Goal: Task Accomplishment & Management: Use online tool/utility

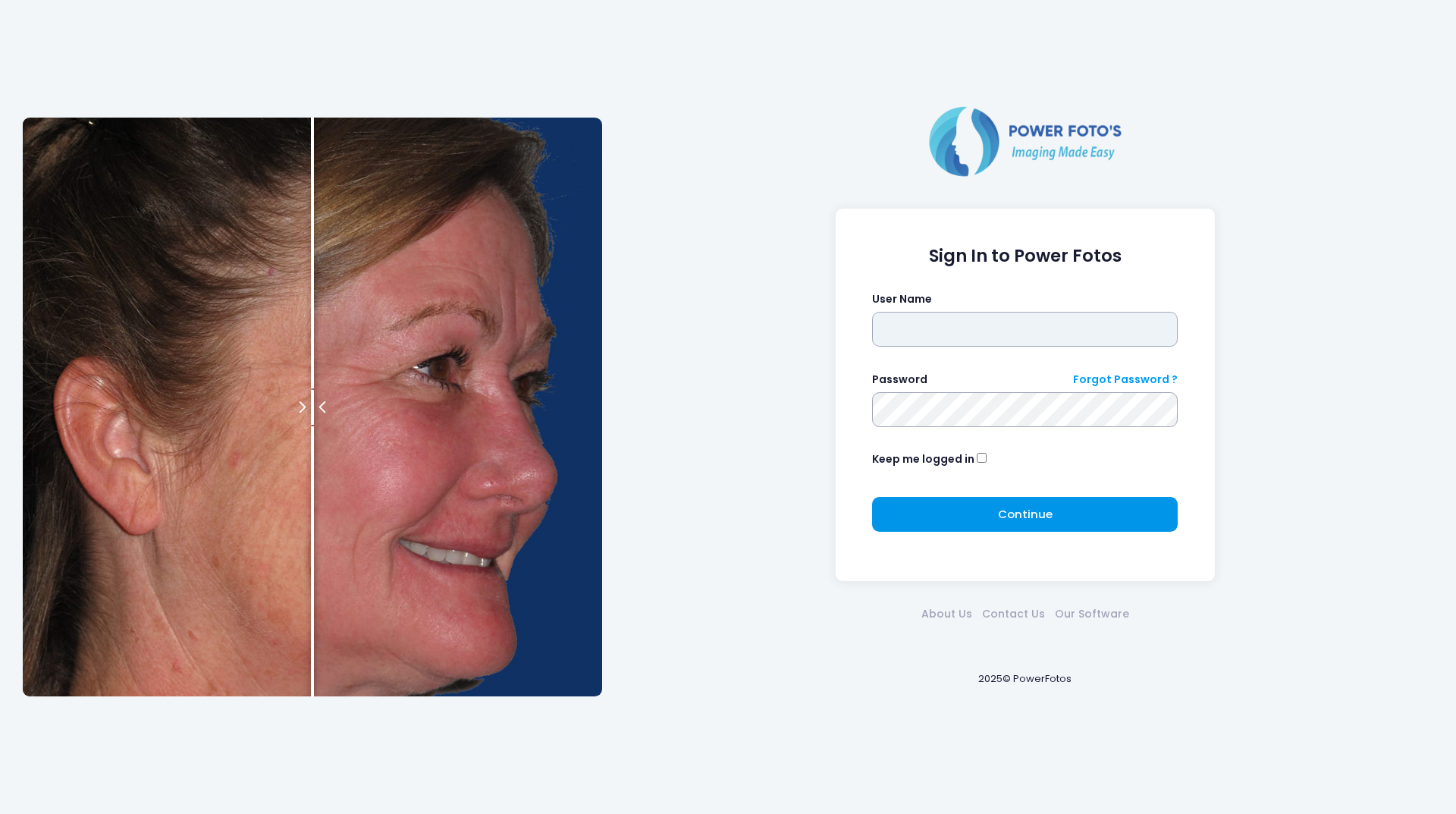
type input "********"
click at [1046, 520] on span "Continue" at bounding box center [1025, 513] width 55 height 16
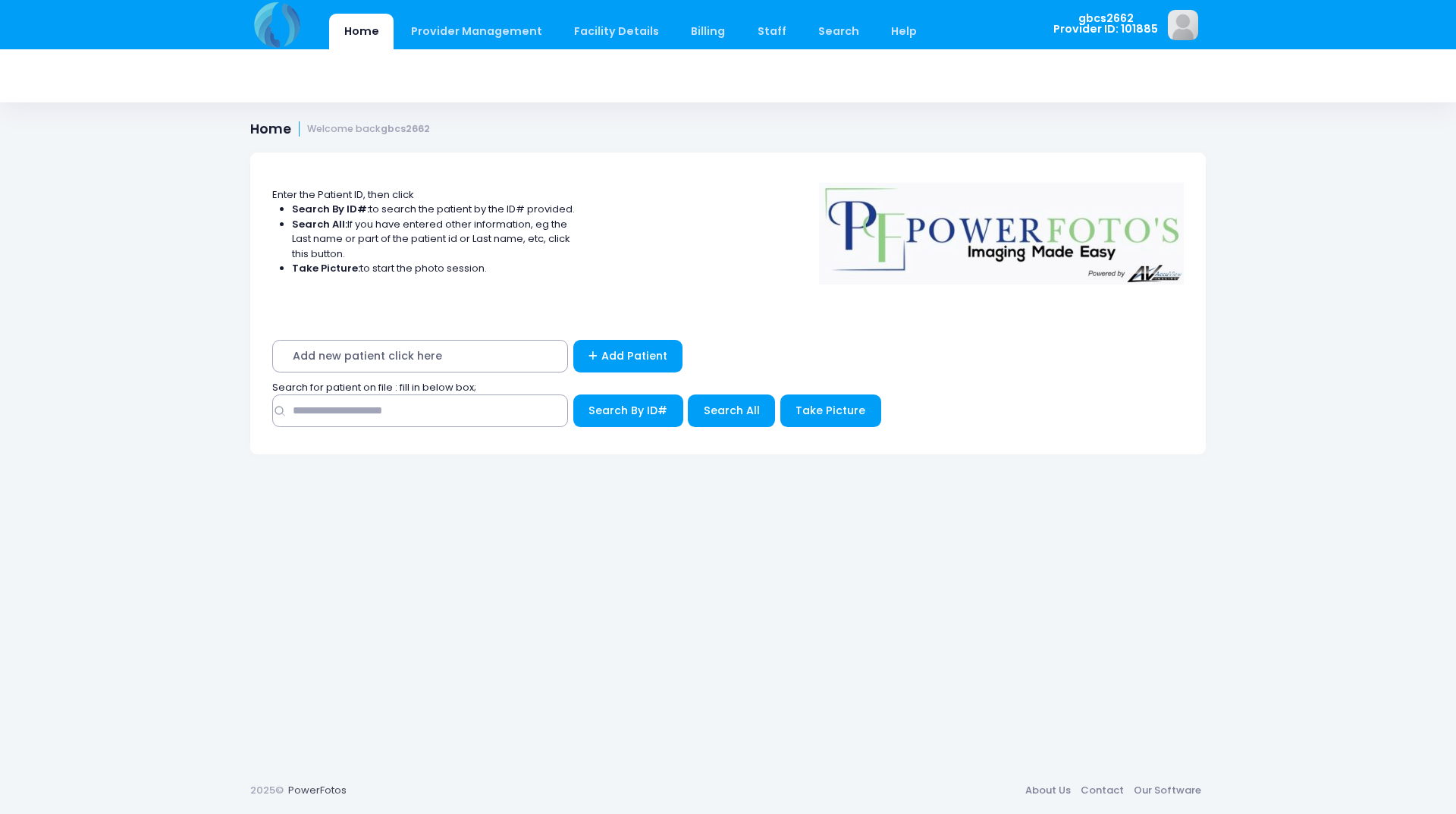
click at [485, 392] on div "Search for patient on file : fill in below box;" at bounding box center [728, 387] width 926 height 15
click at [485, 401] on input "text" at bounding box center [420, 410] width 295 height 33
type input "*****"
click at [573, 394] on button "Search By ID#" at bounding box center [628, 410] width 110 height 33
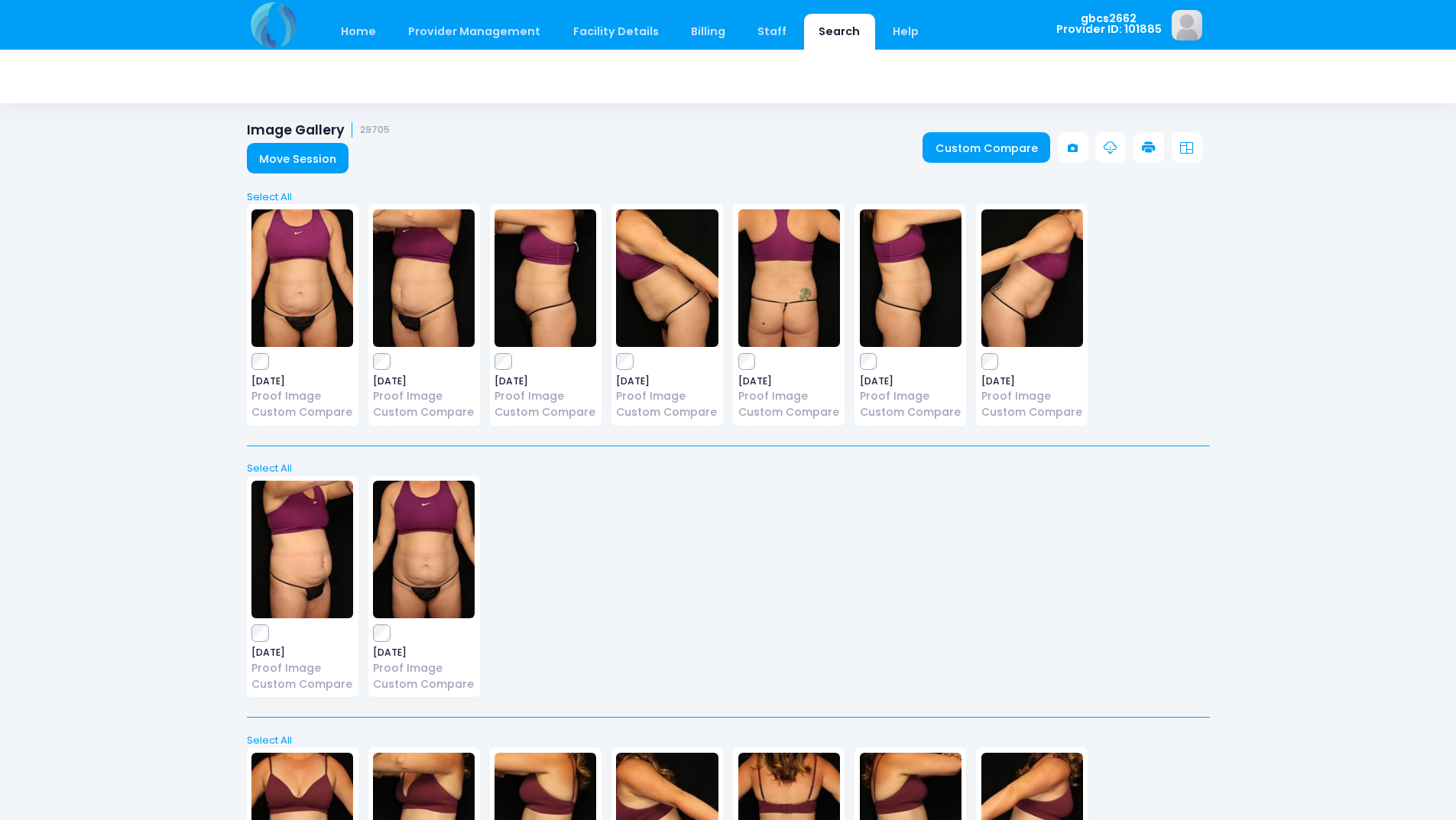
click at [1155, 148] on icon at bounding box center [1148, 148] width 14 height 14
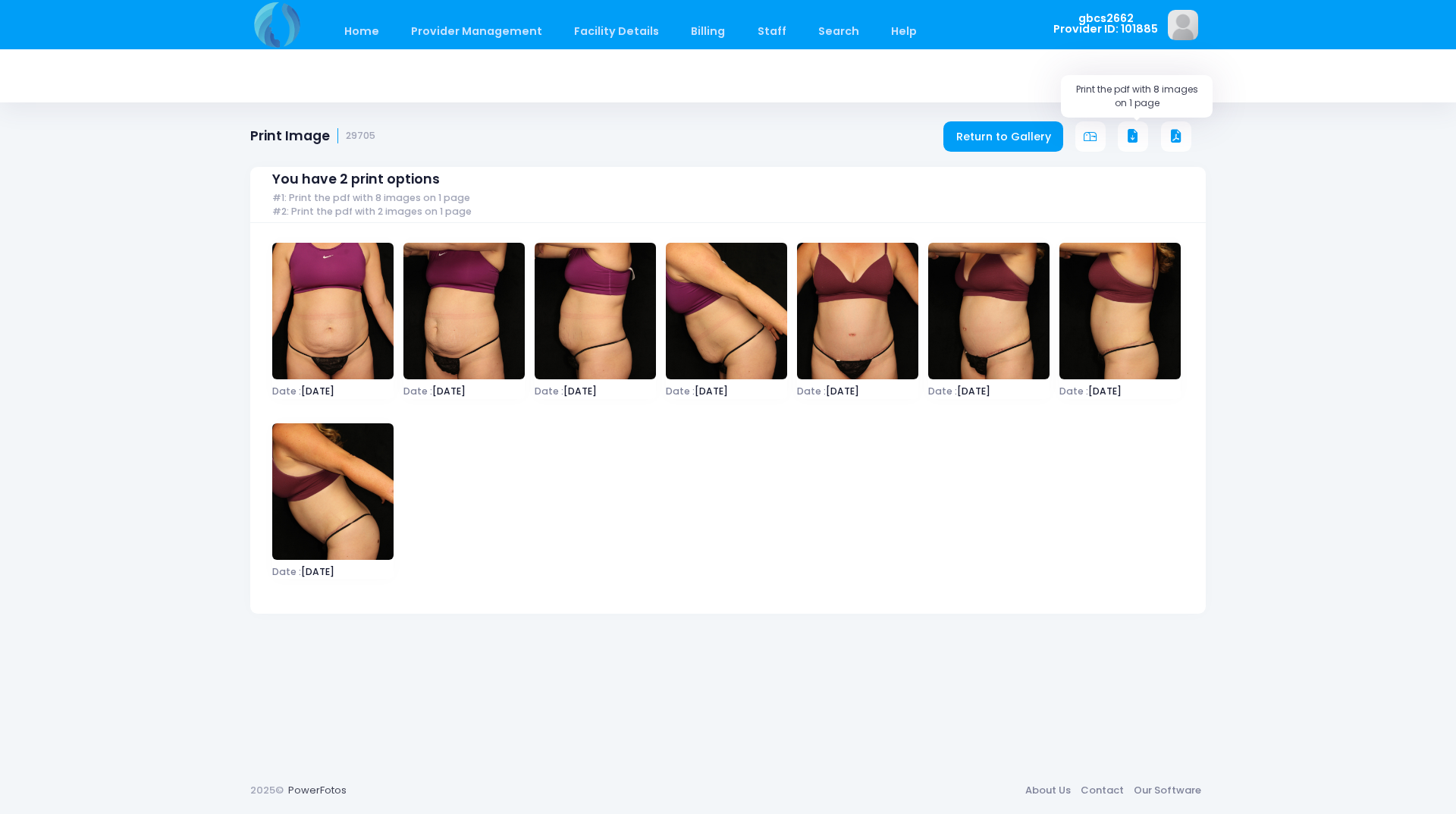
click at [1124, 134] on button at bounding box center [1133, 137] width 31 height 31
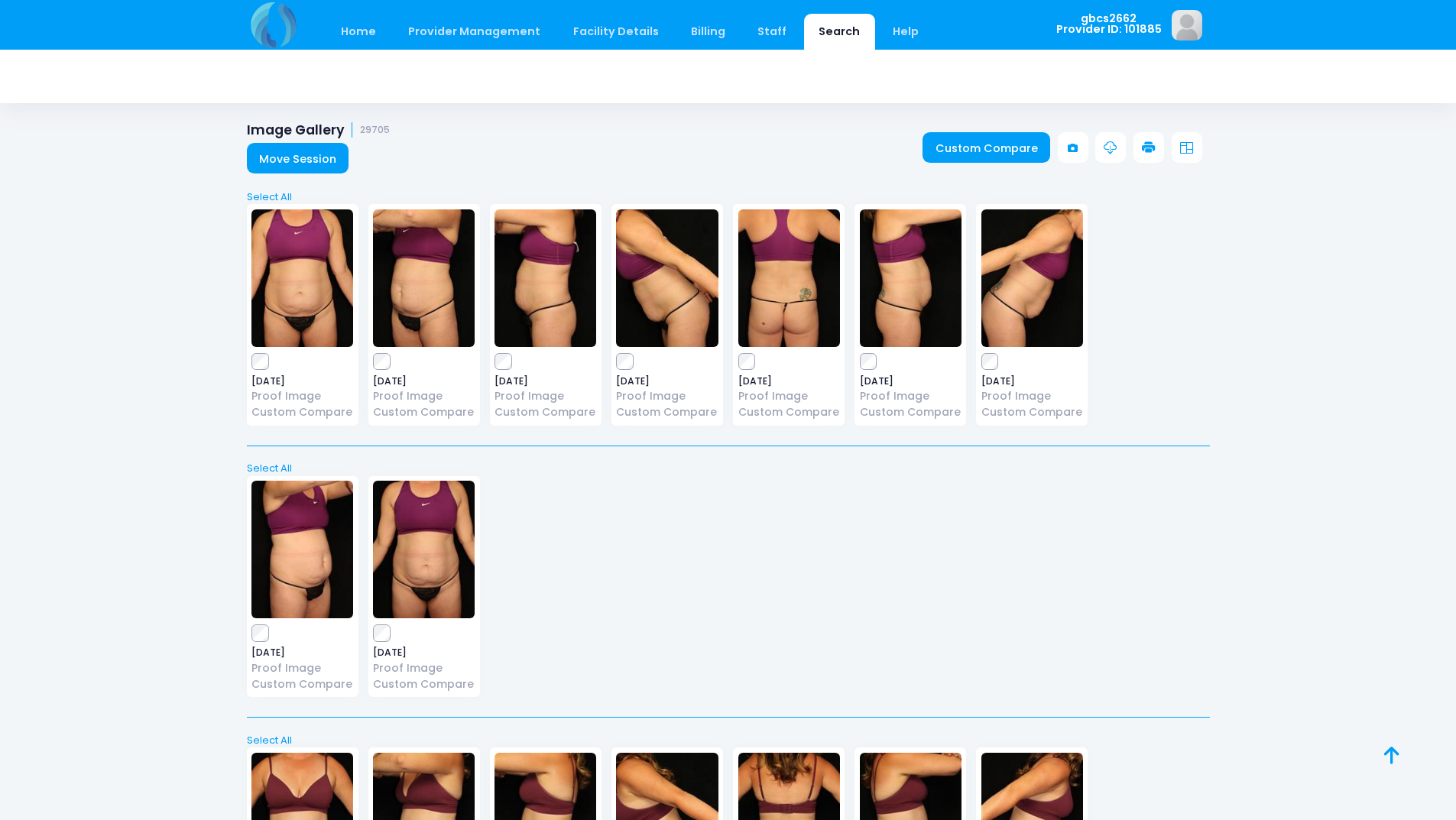
click at [252, 369] on div "[DATE] Proof Image Custom Compare" at bounding box center [302, 315] width 111 height 222
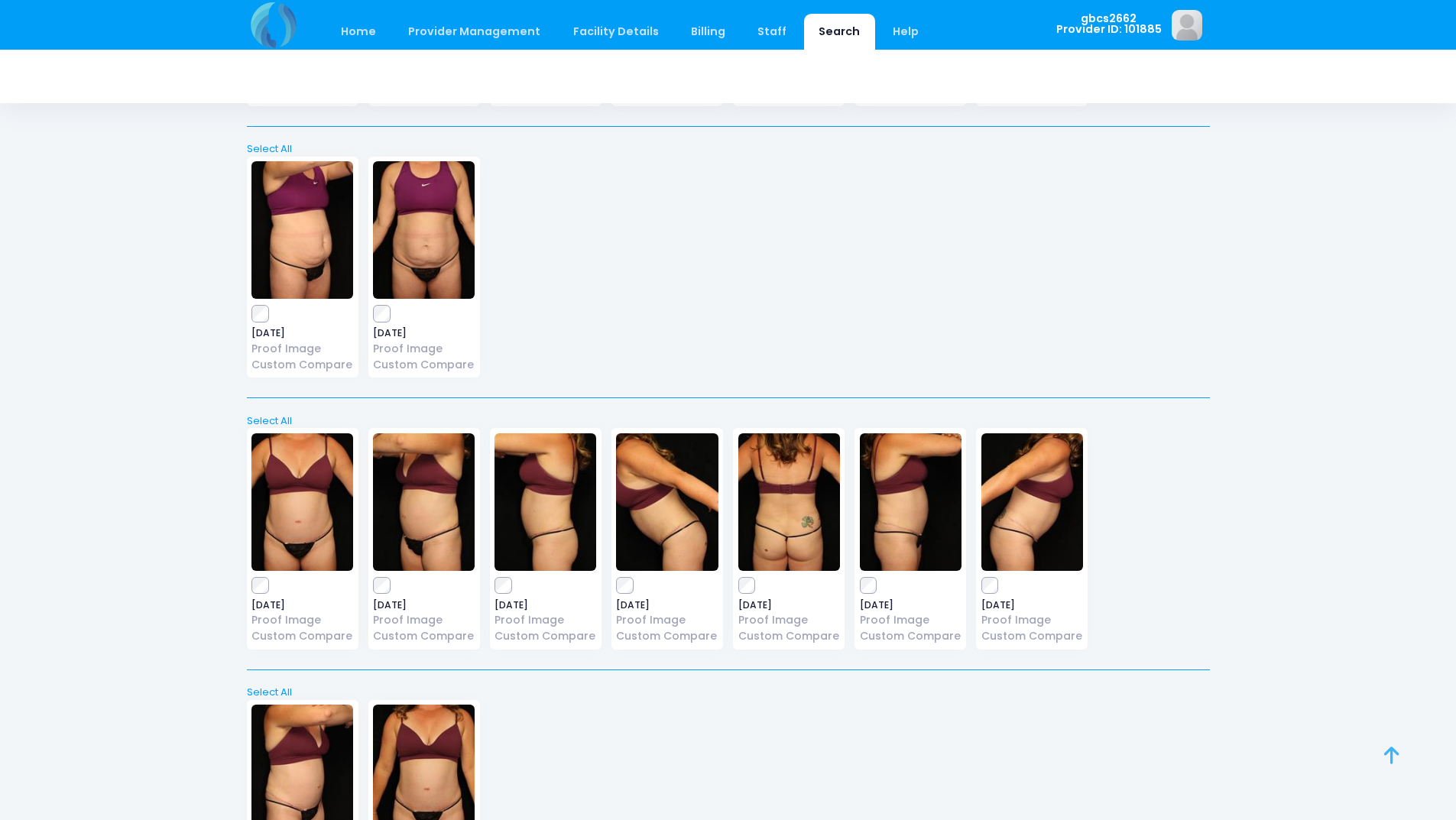
scroll to position [382, 0]
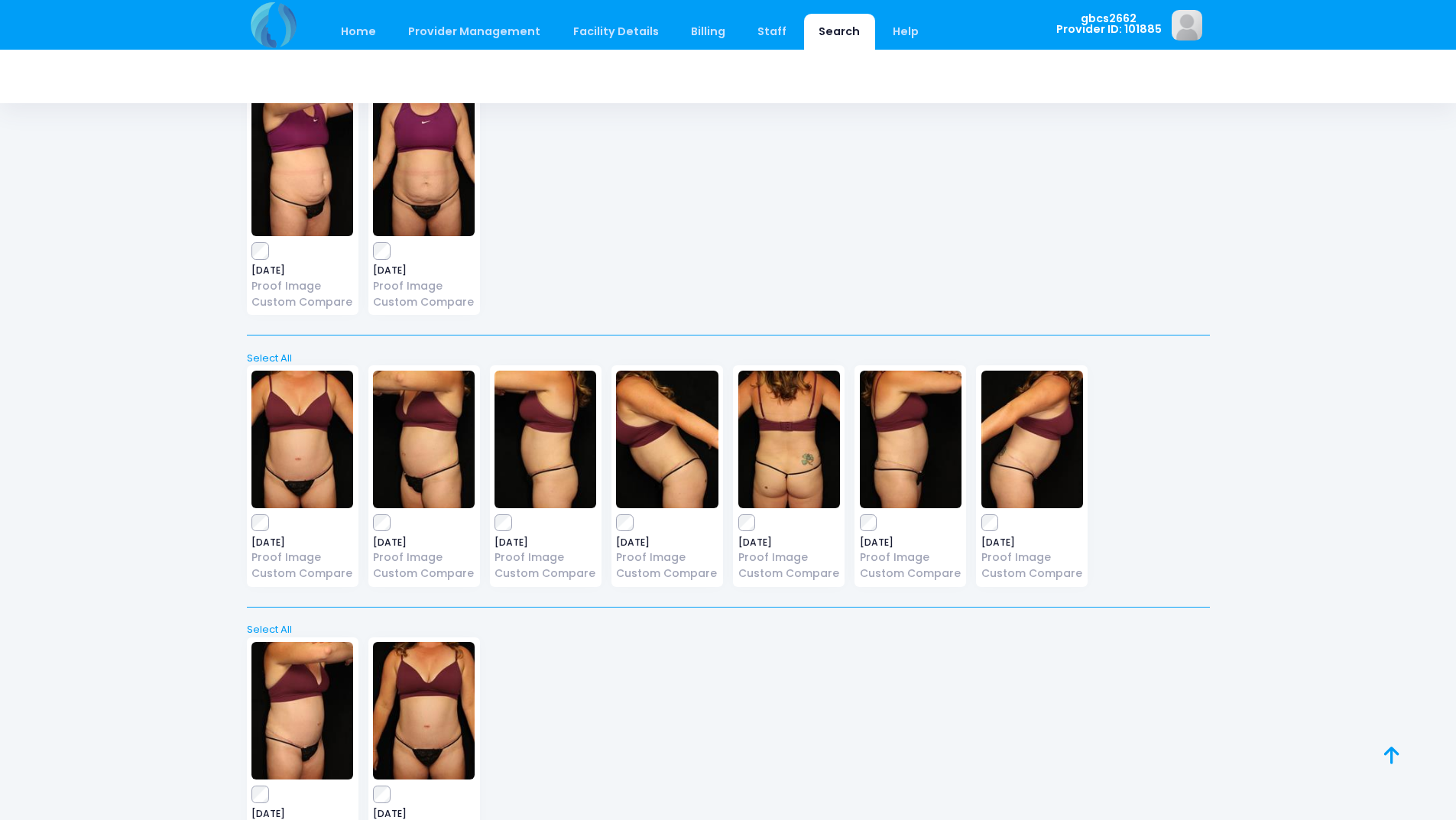
click at [254, 516] on div "[DATE] Proof Image Custom Compare" at bounding box center [302, 476] width 111 height 222
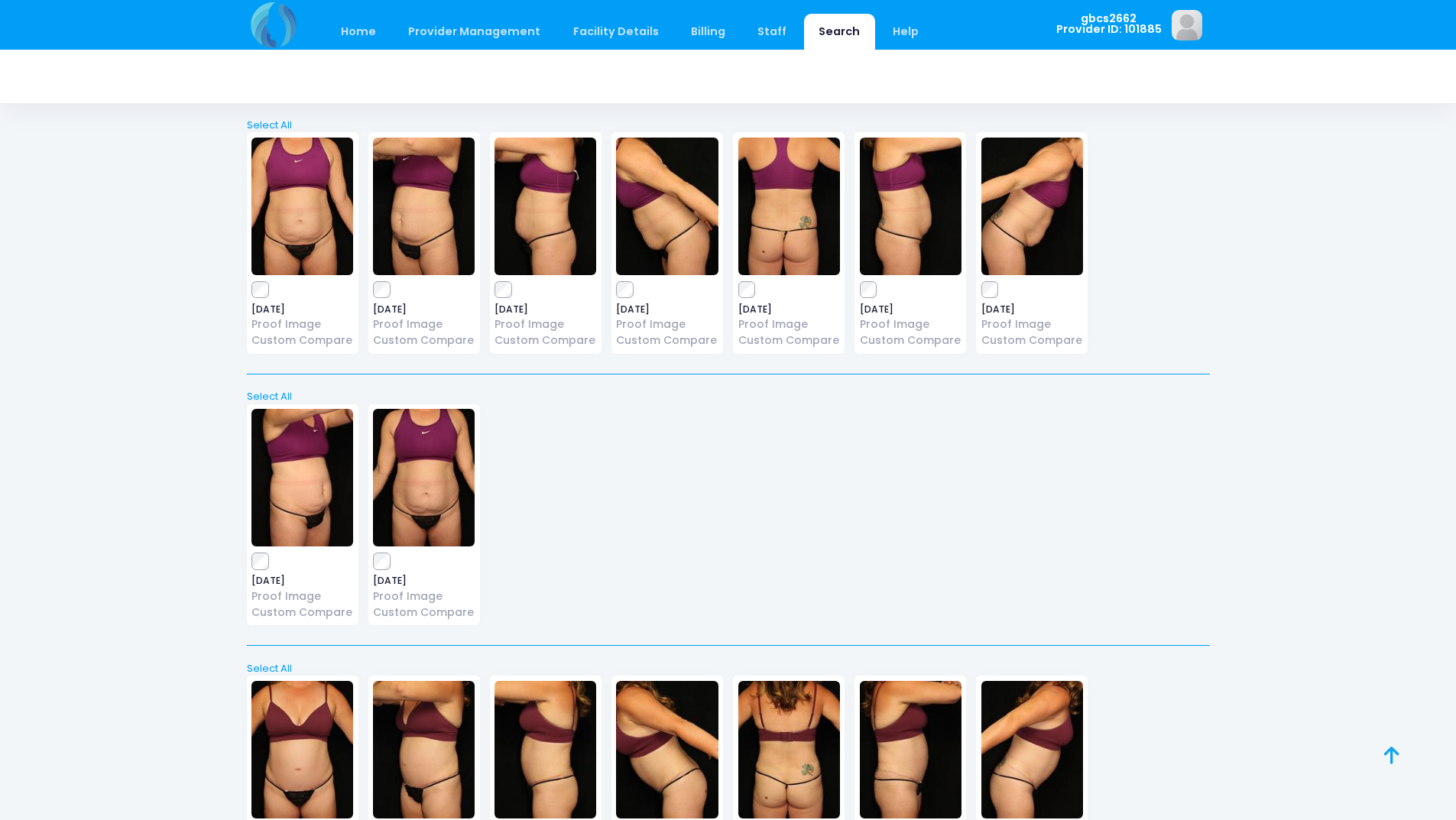
scroll to position [0, 0]
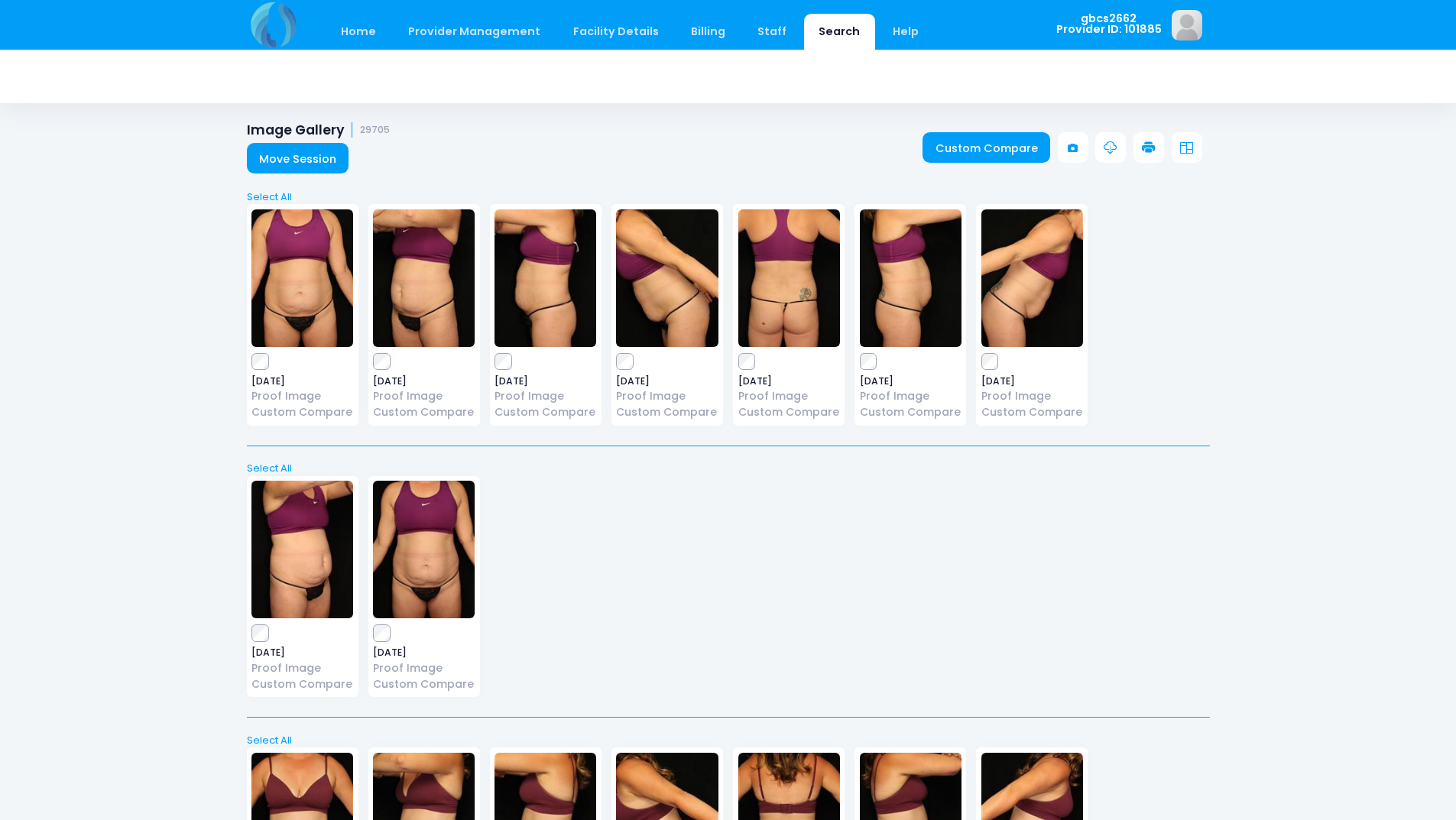
click at [1155, 148] on icon at bounding box center [1148, 148] width 14 height 14
click at [1146, 148] on icon at bounding box center [1148, 148] width 14 height 14
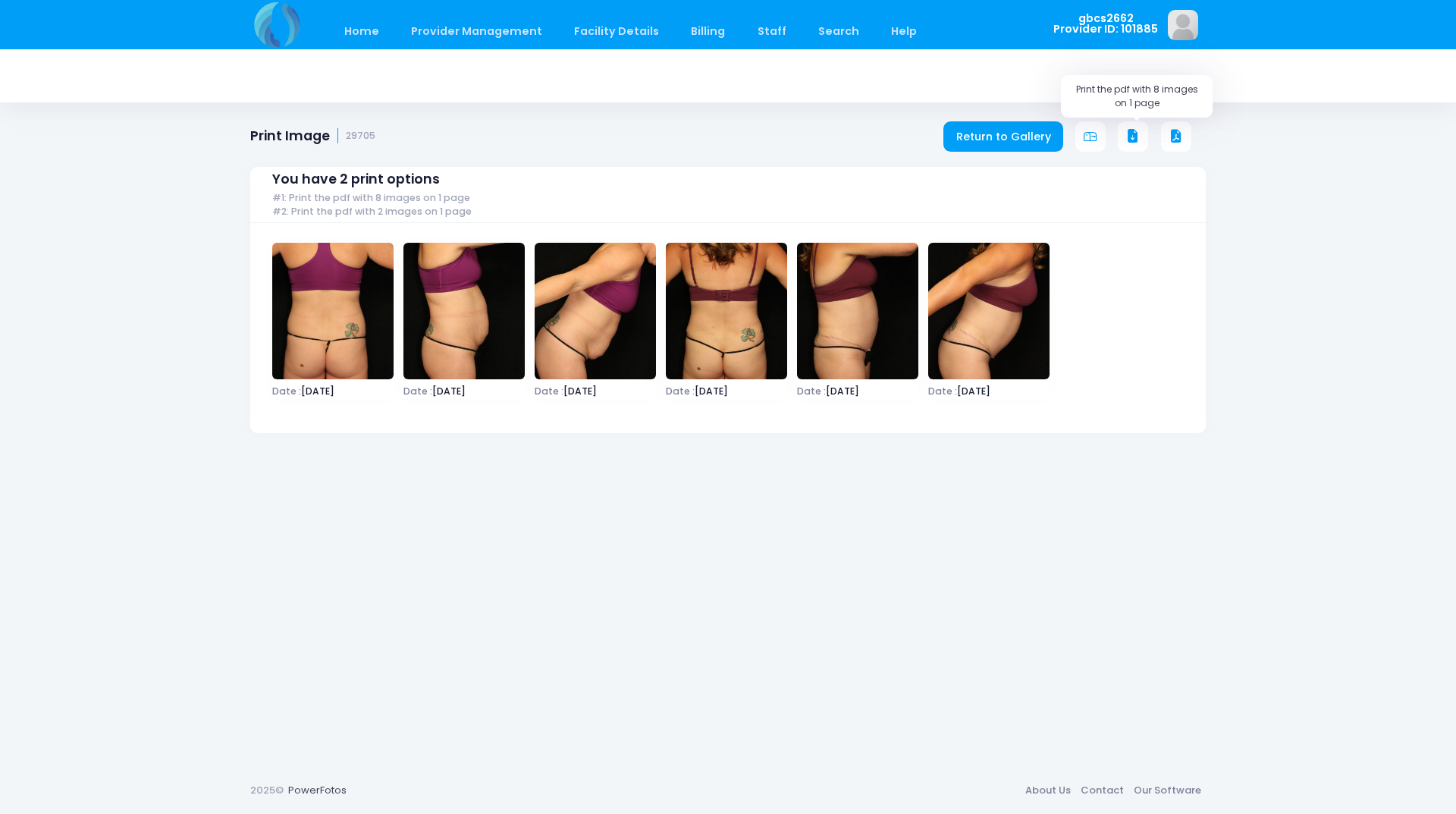
click at [1133, 138] on icon at bounding box center [1133, 137] width 14 height 14
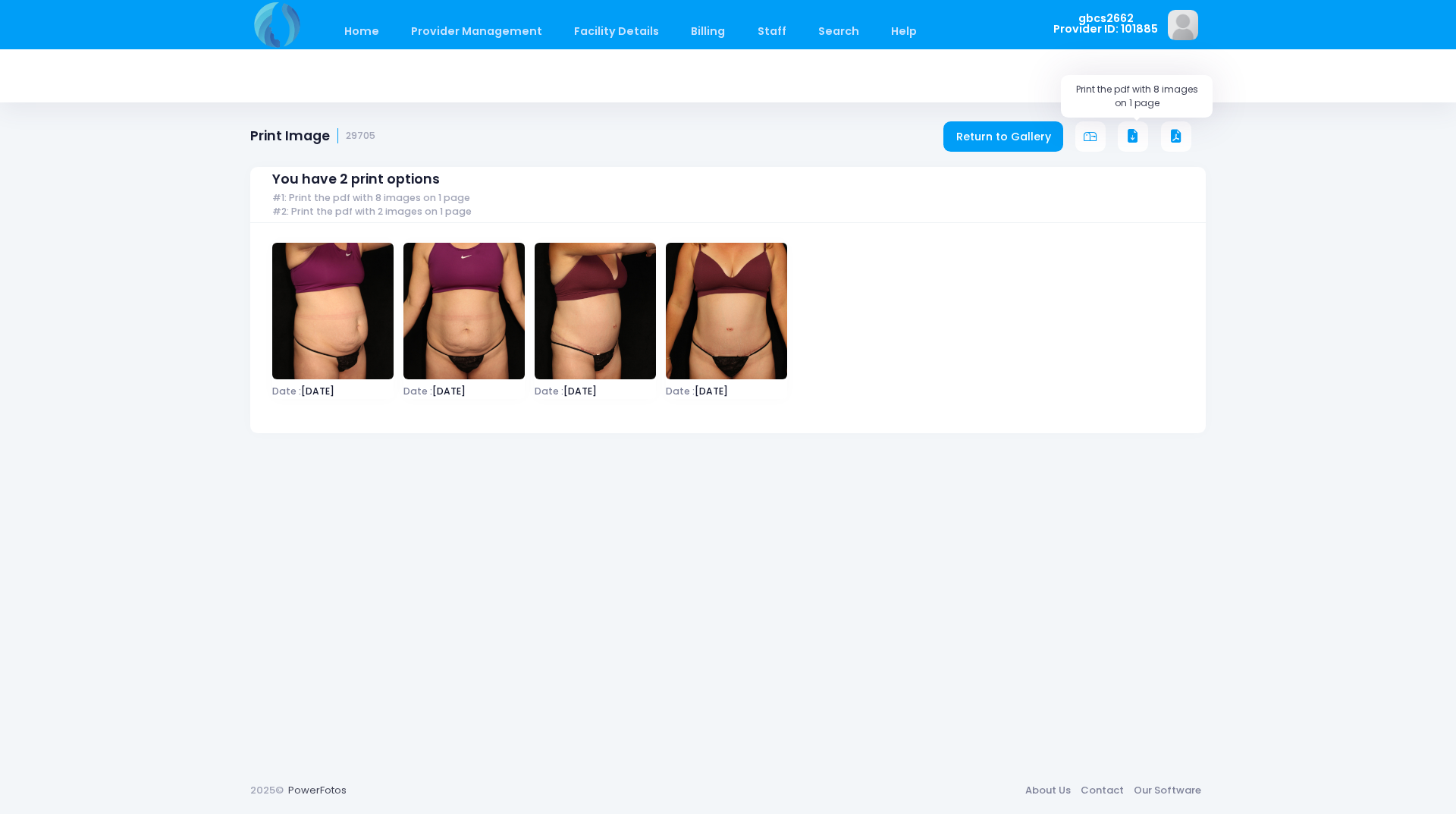
click at [1146, 136] on button at bounding box center [1133, 137] width 31 height 31
